Goal: Task Accomplishment & Management: Use online tool/utility

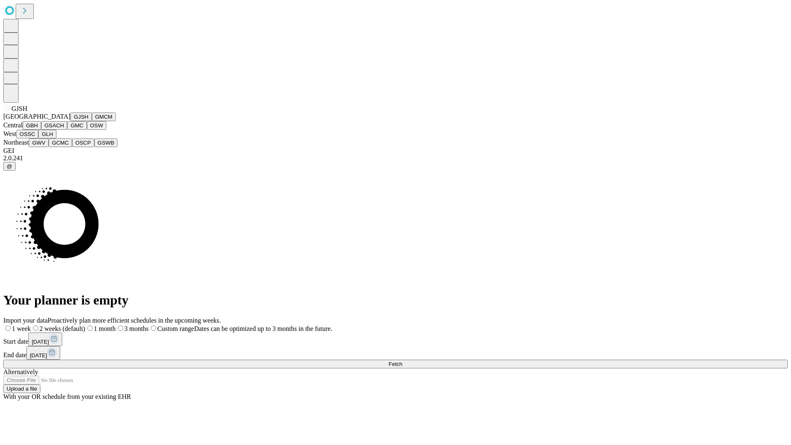
click at [70, 121] on button "GJSH" at bounding box center [80, 116] width 21 height 9
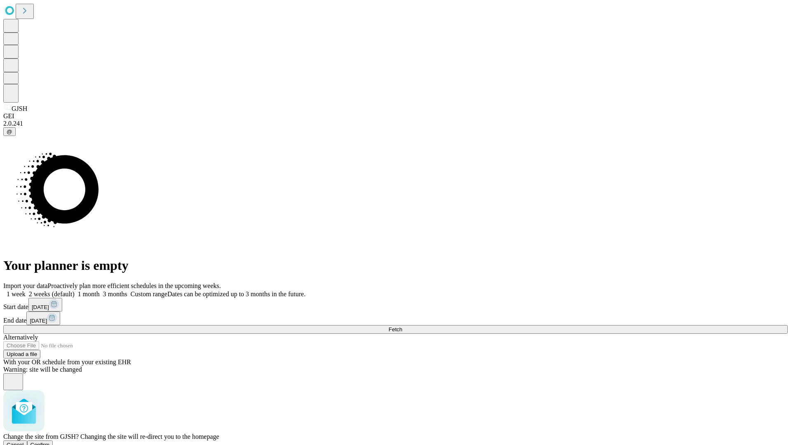
click at [50, 442] on span "Confirm" at bounding box center [39, 445] width 19 height 6
click at [75, 290] on label "2 weeks (default)" at bounding box center [50, 293] width 49 height 7
click at [402, 326] on span "Fetch" at bounding box center [395, 329] width 14 height 6
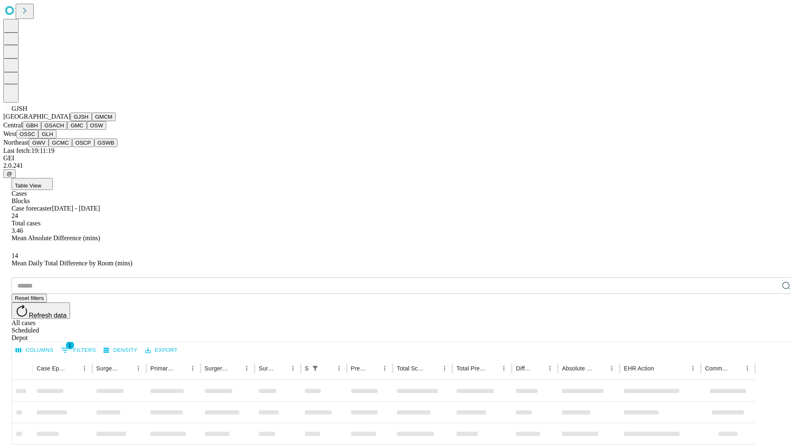
click at [92, 121] on button "GMCM" at bounding box center [104, 116] width 24 height 9
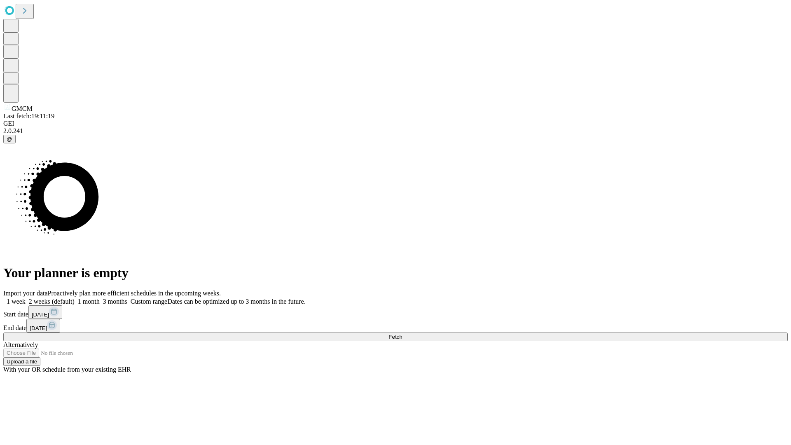
click at [75, 298] on label "2 weeks (default)" at bounding box center [50, 301] width 49 height 7
click at [402, 334] on span "Fetch" at bounding box center [395, 337] width 14 height 6
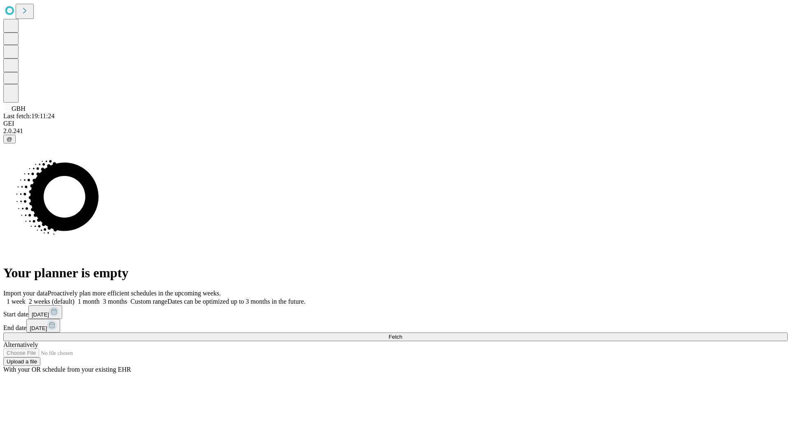
click at [75, 298] on label "2 weeks (default)" at bounding box center [50, 301] width 49 height 7
click at [402, 334] on span "Fetch" at bounding box center [395, 337] width 14 height 6
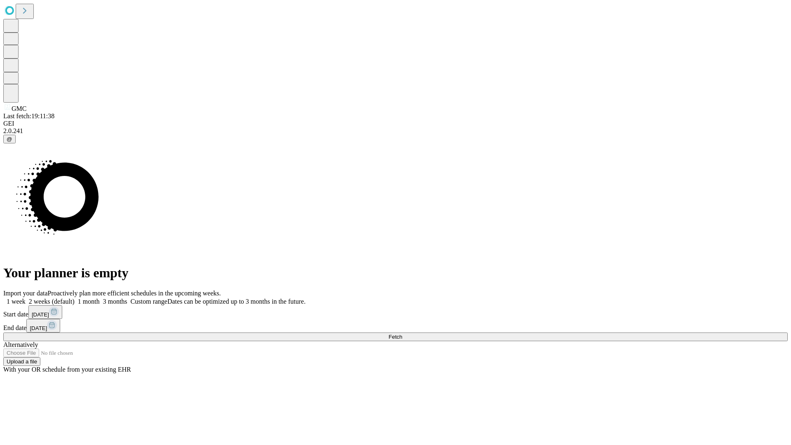
click at [75, 298] on label "2 weeks (default)" at bounding box center [50, 301] width 49 height 7
click at [402, 334] on span "Fetch" at bounding box center [395, 337] width 14 height 6
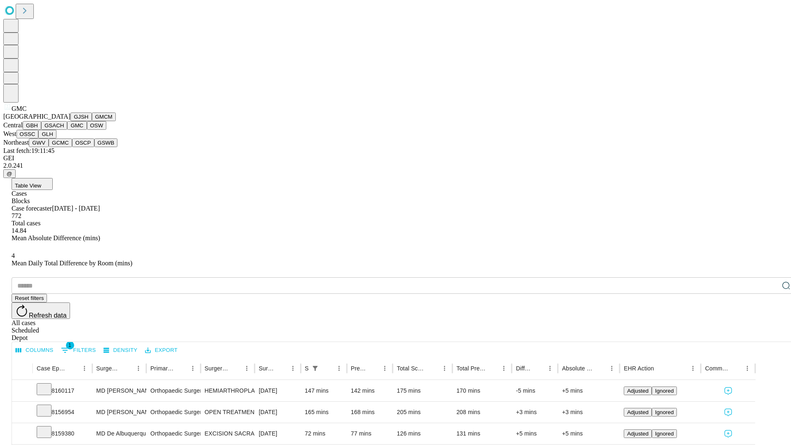
click at [87, 130] on button "OSW" at bounding box center [97, 125] width 20 height 9
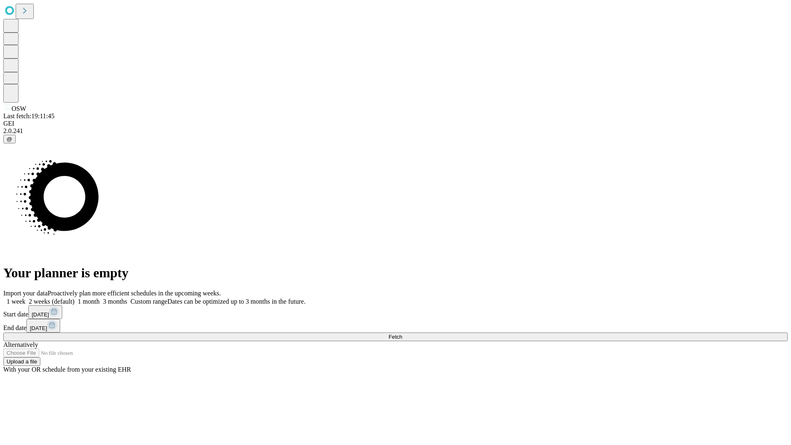
click at [75, 298] on label "2 weeks (default)" at bounding box center [50, 301] width 49 height 7
click at [402, 334] on span "Fetch" at bounding box center [395, 337] width 14 height 6
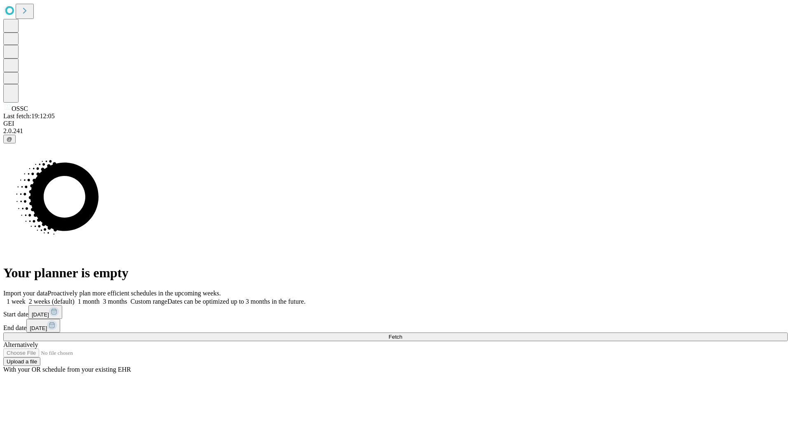
click at [75, 298] on label "2 weeks (default)" at bounding box center [50, 301] width 49 height 7
click at [402, 334] on span "Fetch" at bounding box center [395, 337] width 14 height 6
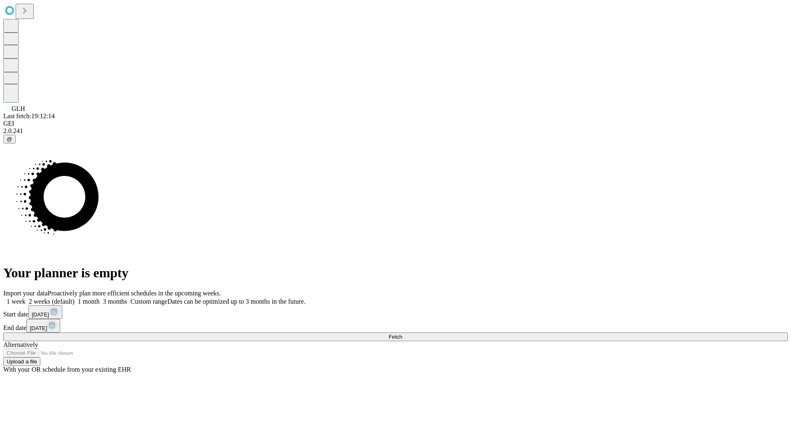
click at [402, 334] on span "Fetch" at bounding box center [395, 337] width 14 height 6
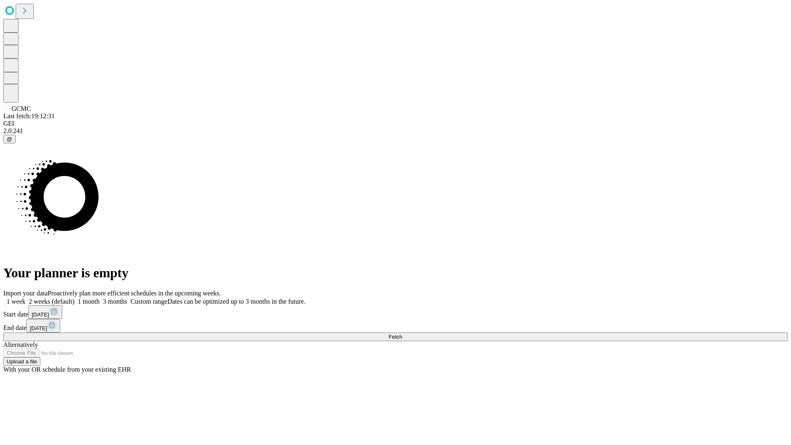
click at [402, 334] on span "Fetch" at bounding box center [395, 337] width 14 height 6
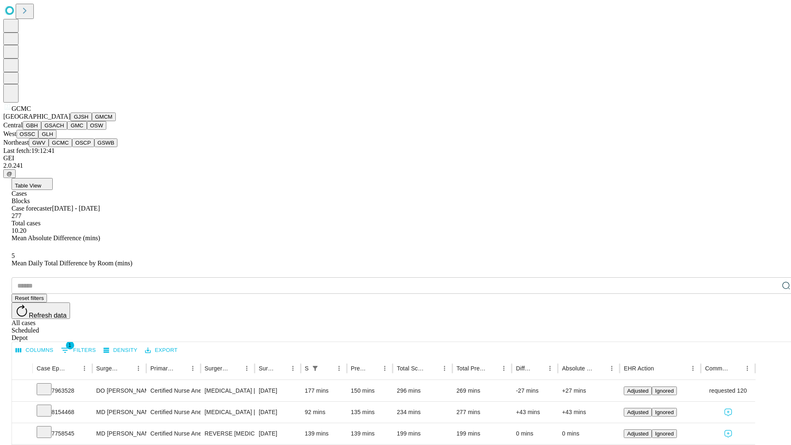
click at [72, 147] on button "OSCP" at bounding box center [83, 142] width 22 height 9
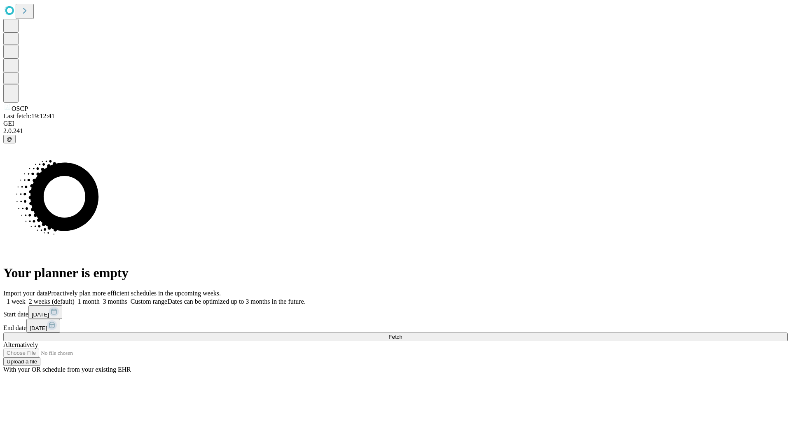
click at [75, 298] on label "2 weeks (default)" at bounding box center [50, 301] width 49 height 7
click at [402, 334] on span "Fetch" at bounding box center [395, 337] width 14 height 6
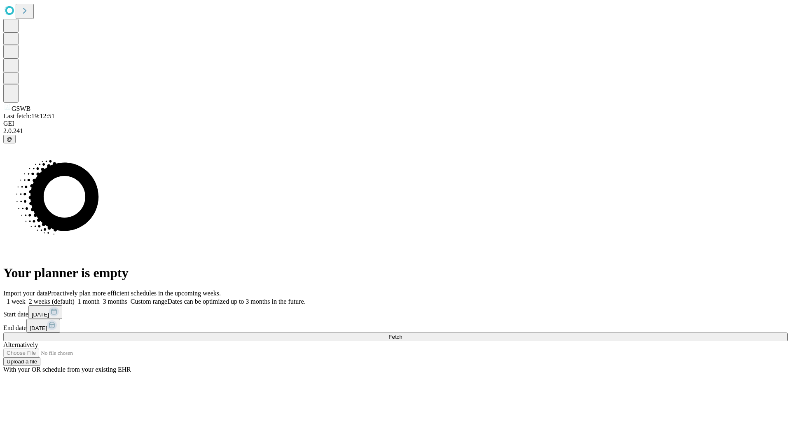
click at [402, 334] on span "Fetch" at bounding box center [395, 337] width 14 height 6
